Goal: Navigation & Orientation: Find specific page/section

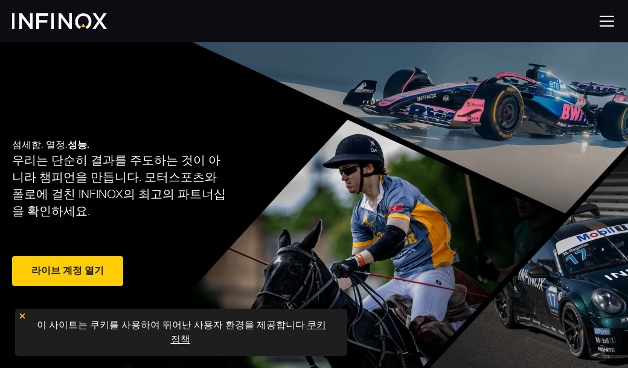
scroll to position [242, 0]
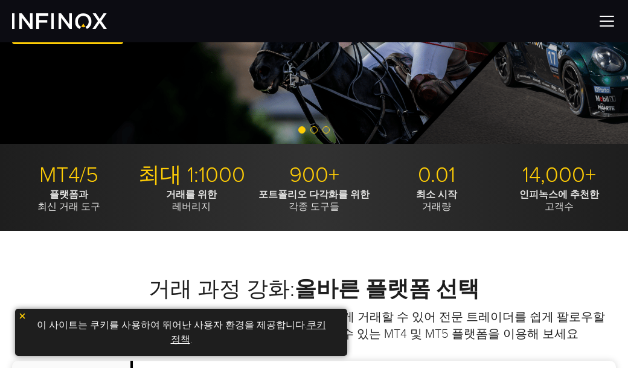
click at [449, 176] on p "0.01" at bounding box center [437, 175] width 114 height 27
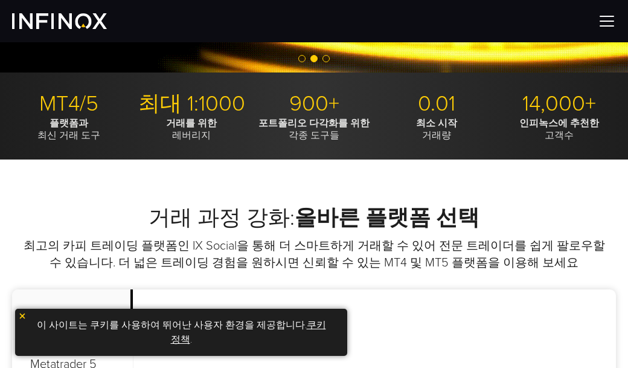
scroll to position [318, 0]
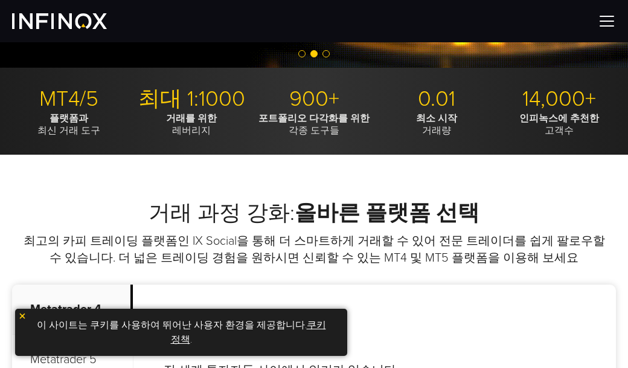
click at [193, 112] on strong "거래를 위한" at bounding box center [191, 118] width 51 height 12
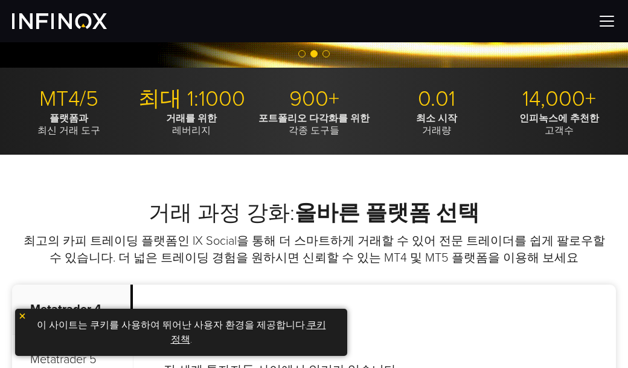
click at [68, 114] on strong "플랫폼과" at bounding box center [69, 118] width 39 height 12
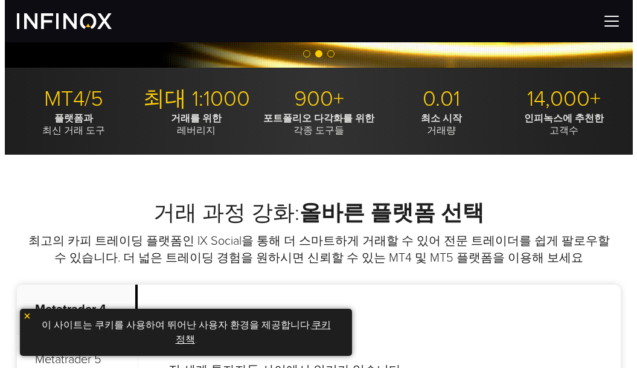
scroll to position [0, 0]
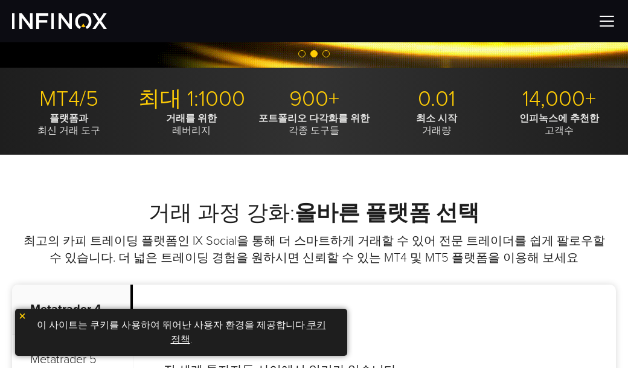
click at [614, 20] on img at bounding box center [607, 21] width 18 height 18
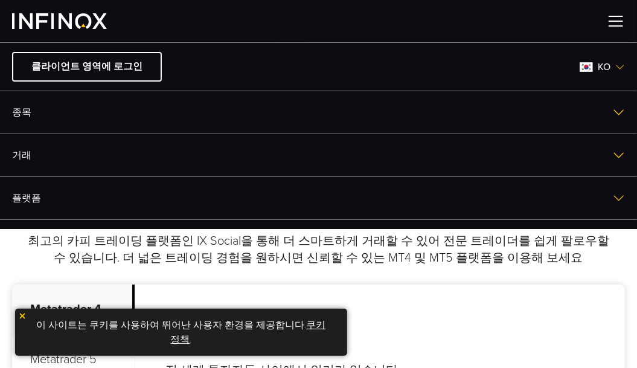
click at [23, 155] on link "거래" at bounding box center [318, 155] width 637 height 42
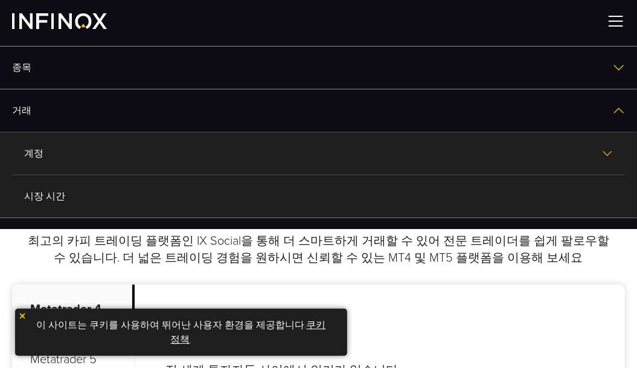
scroll to position [22, 0]
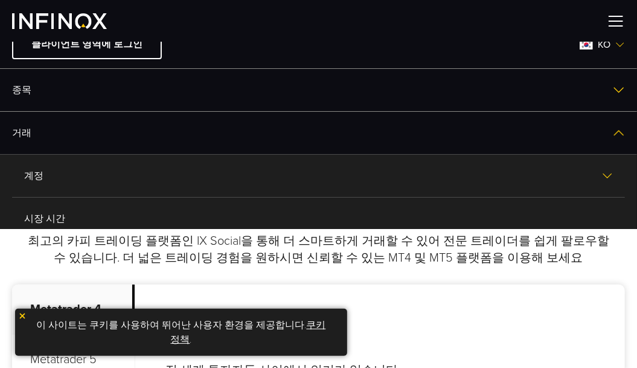
click at [13, 88] on link "종목" at bounding box center [318, 90] width 637 height 42
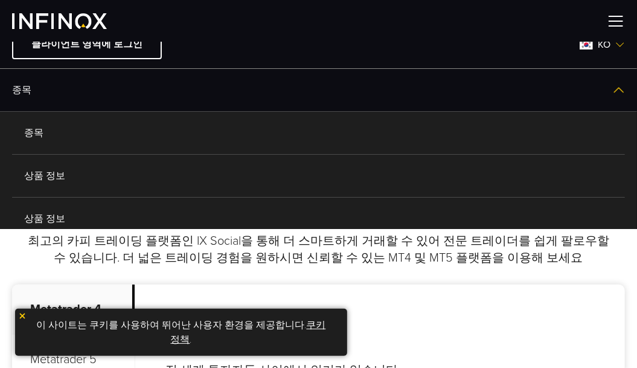
scroll to position [0, 0]
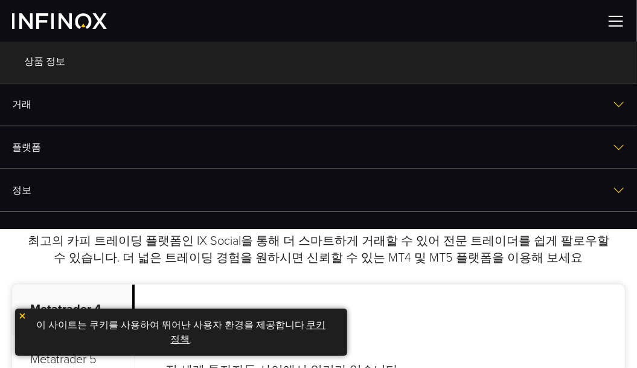
click at [37, 105] on link "거래" at bounding box center [318, 104] width 637 height 42
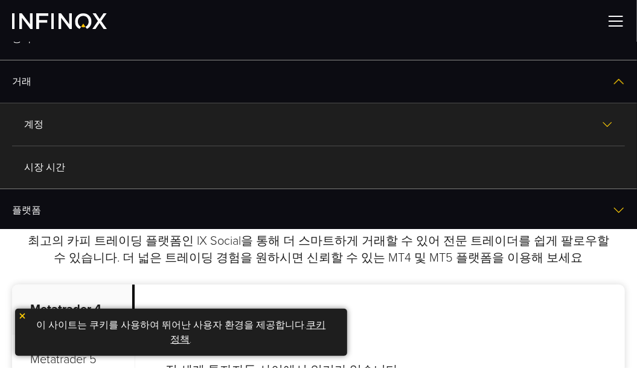
click at [34, 118] on link "계정" at bounding box center [318, 124] width 613 height 42
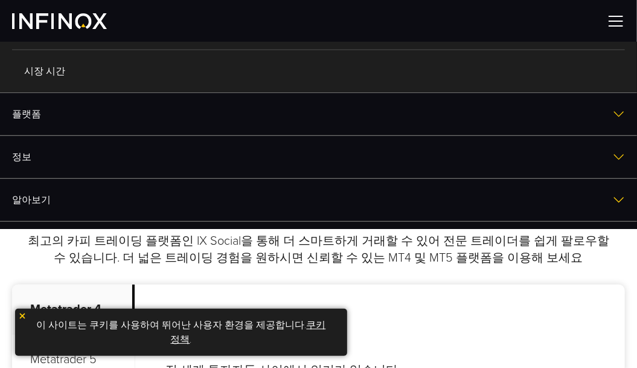
click at [80, 114] on link "플랫폼" at bounding box center [318, 114] width 637 height 42
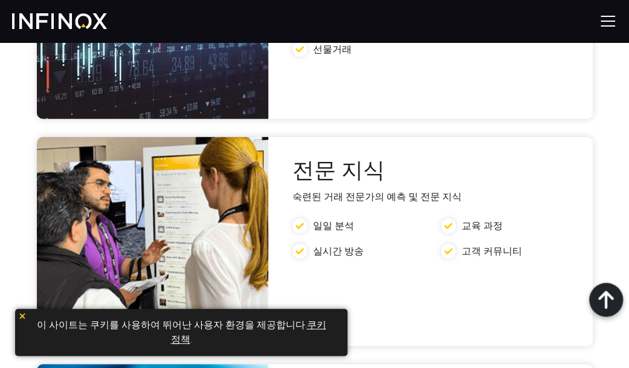
scroll to position [3131, 0]
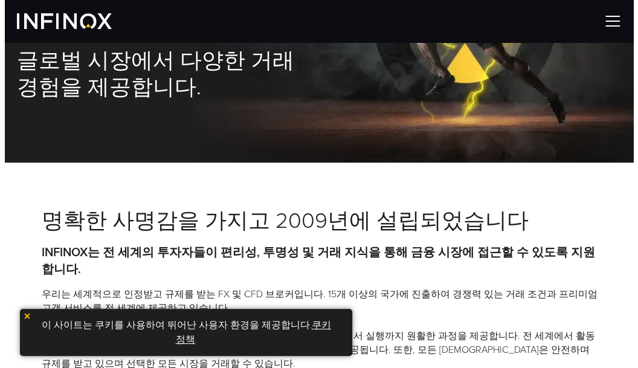
scroll to position [0, 0]
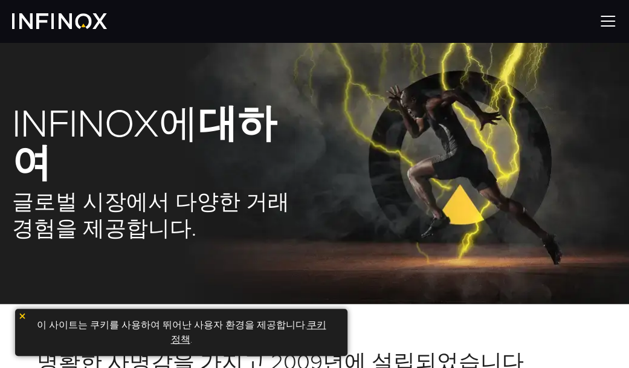
click at [599, 16] on img at bounding box center [608, 21] width 18 height 18
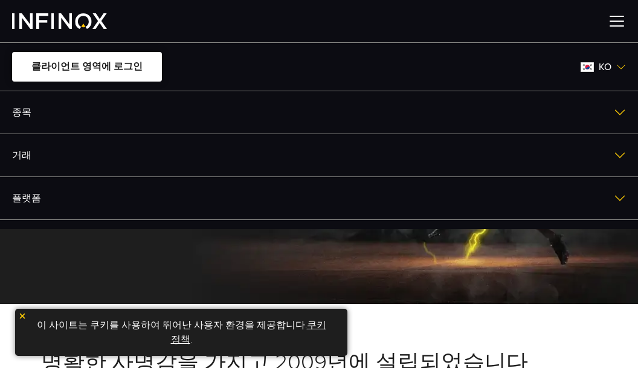
click at [124, 66] on link "클라이언트 영역에 로그인" at bounding box center [87, 67] width 150 height 30
